Goal: Check status: Check status

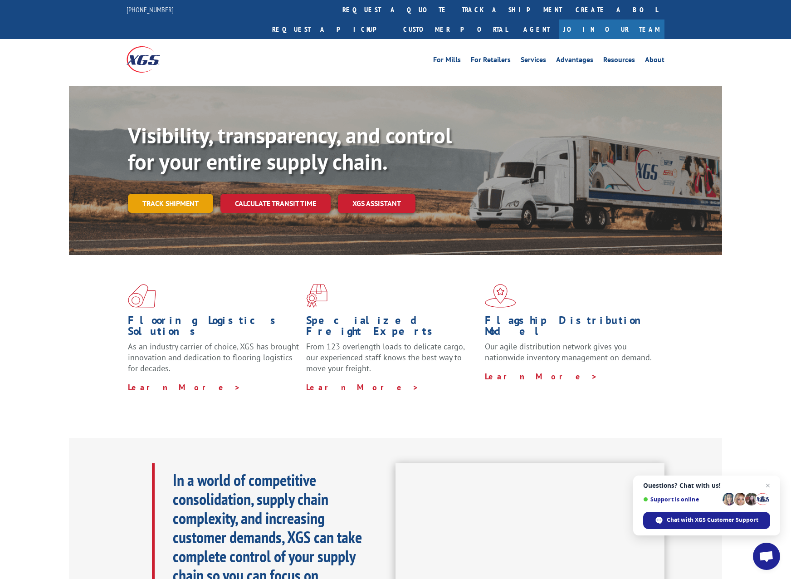
click at [179, 194] on link "Track shipment" at bounding box center [170, 203] width 85 height 19
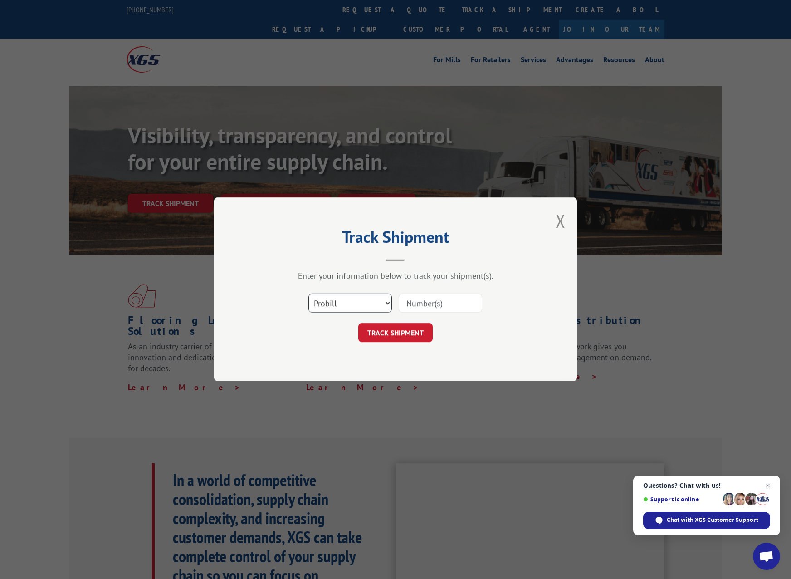
click at [369, 301] on select "Select category... Probill BOL PO" at bounding box center [350, 303] width 83 height 19
select select "bol"
click at [309, 294] on select "Select category... Probill BOL PO" at bounding box center [350, 303] width 83 height 19
paste input "2837433"
type input "2837433"
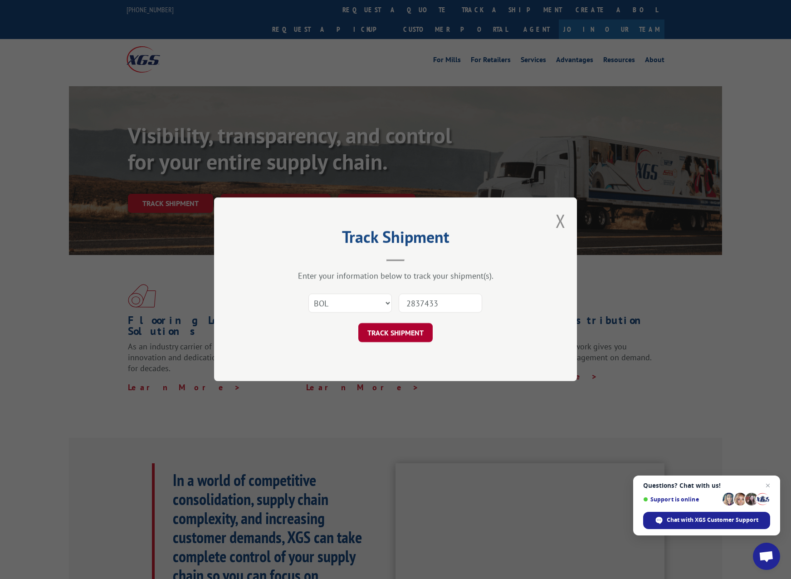
click at [391, 335] on button "TRACK SHIPMENT" at bounding box center [395, 333] width 74 height 19
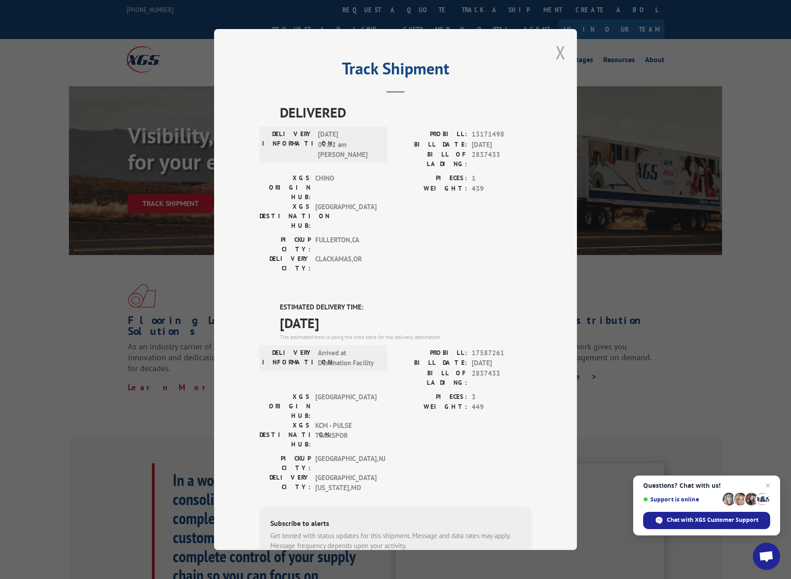
click at [558, 59] on button "Close modal" at bounding box center [561, 52] width 10 height 24
